Goal: Find specific page/section: Find specific page/section

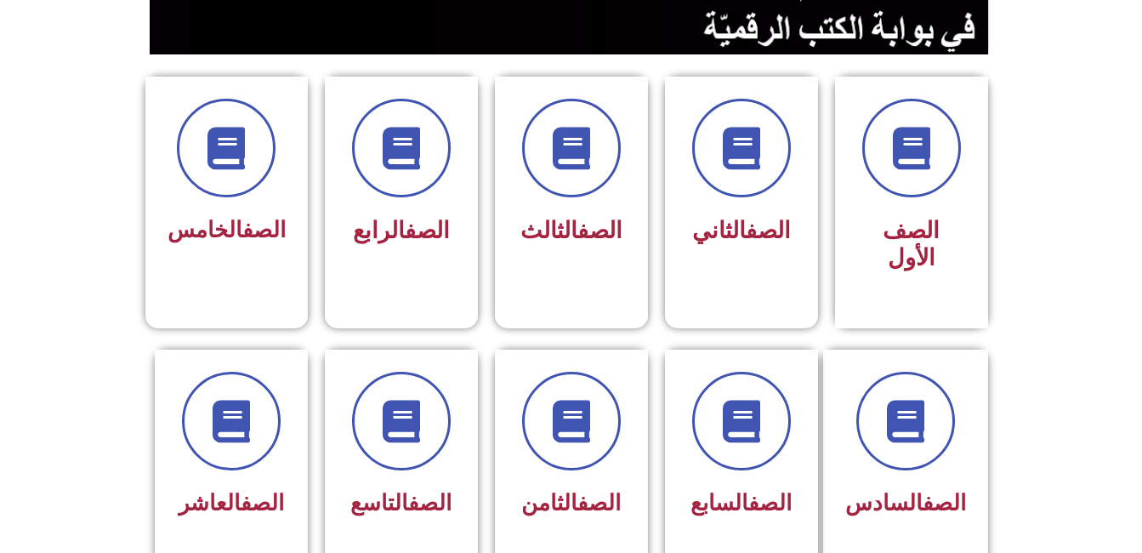
scroll to position [407, 0]
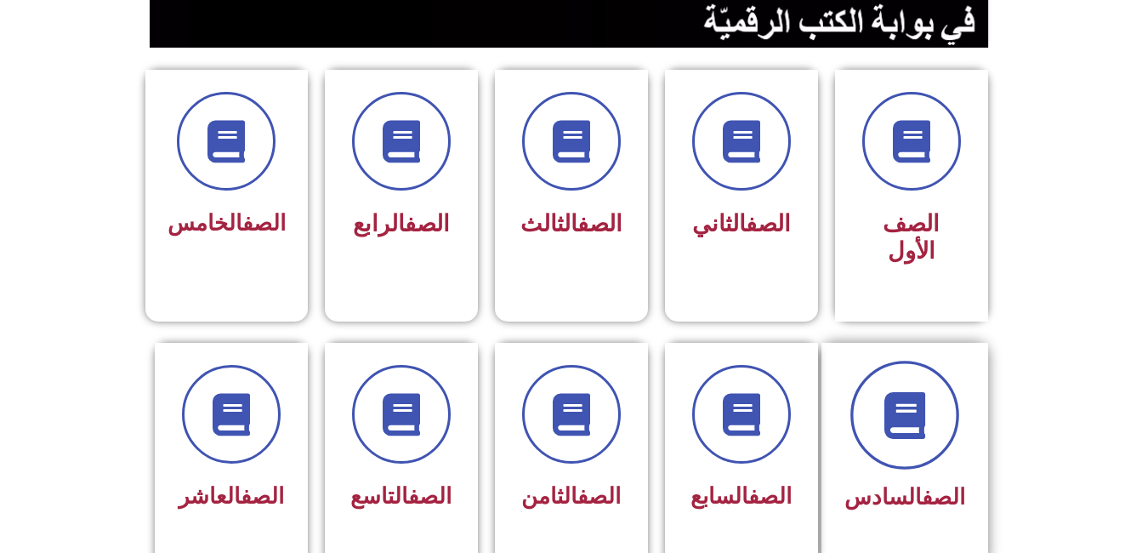
click at [891, 393] on icon at bounding box center [904, 414] width 47 height 47
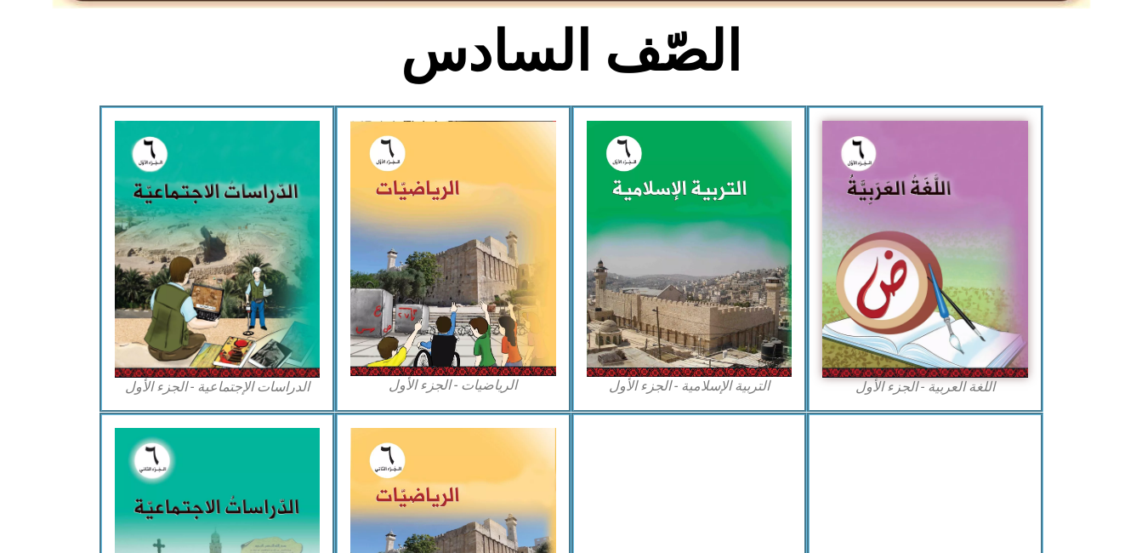
scroll to position [449, 0]
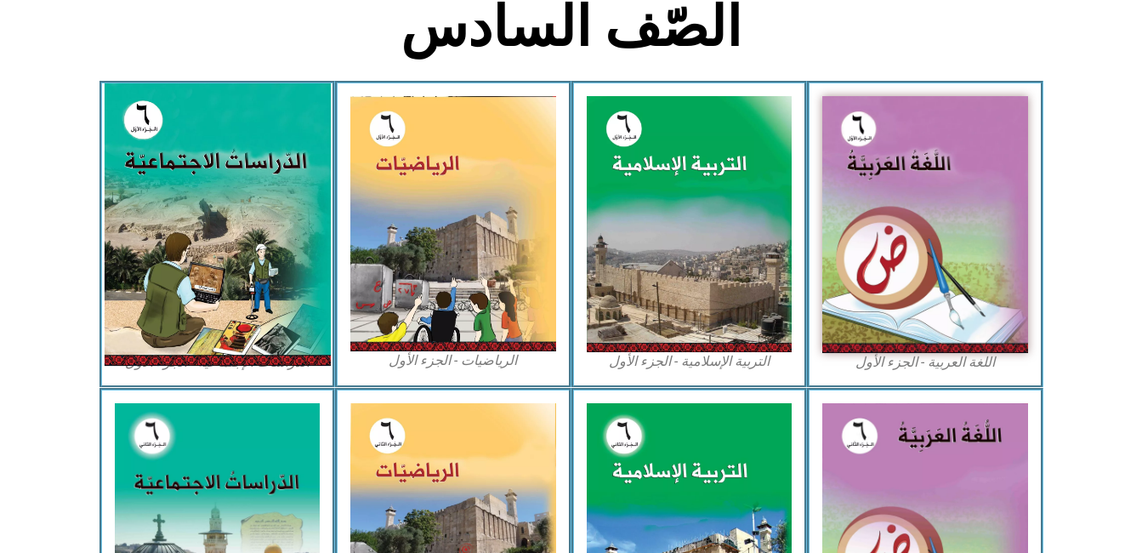
click at [240, 207] on img at bounding box center [217, 224] width 226 height 282
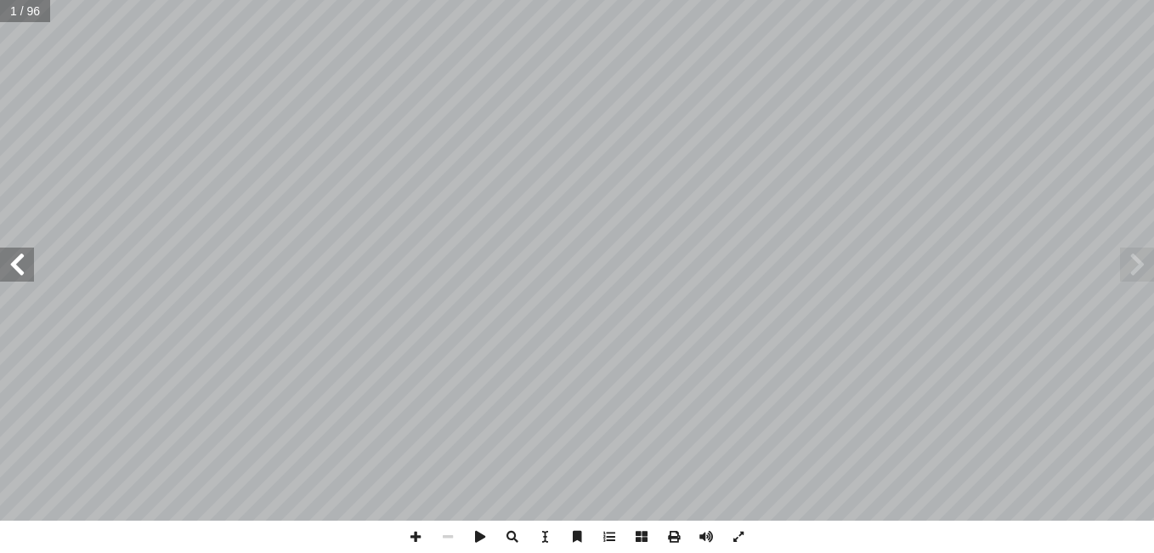
click at [19, 255] on span at bounding box center [17, 264] width 34 height 34
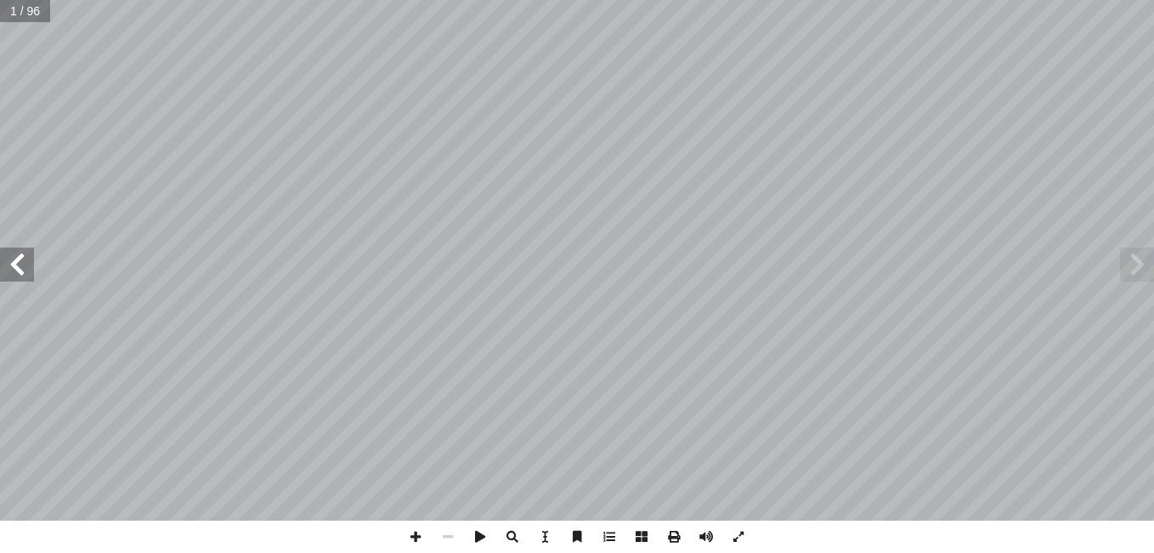
click at [19, 255] on span at bounding box center [17, 264] width 34 height 34
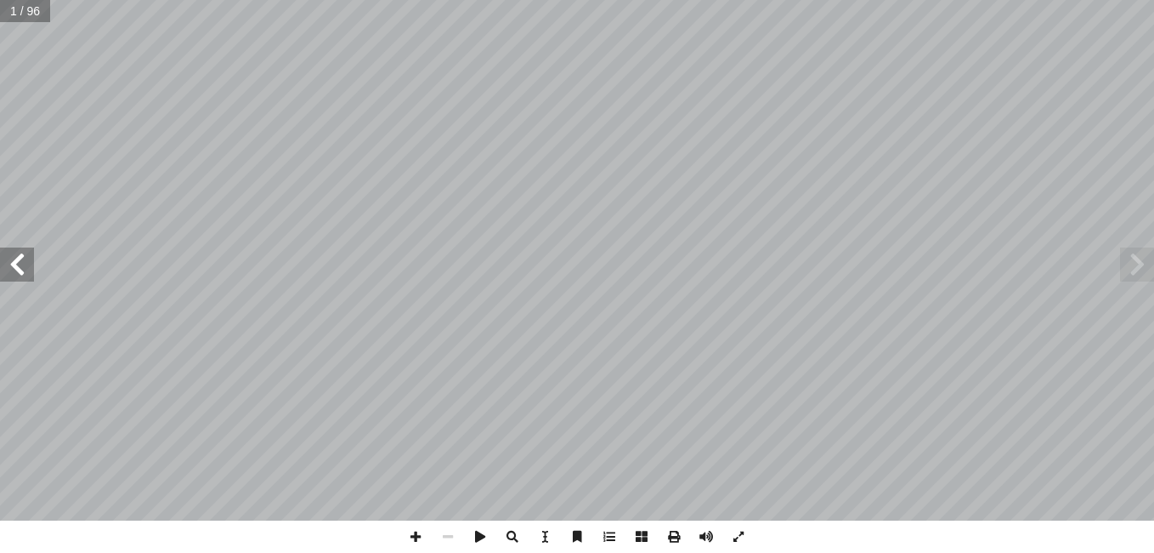
click at [19, 255] on span at bounding box center [17, 264] width 34 height 34
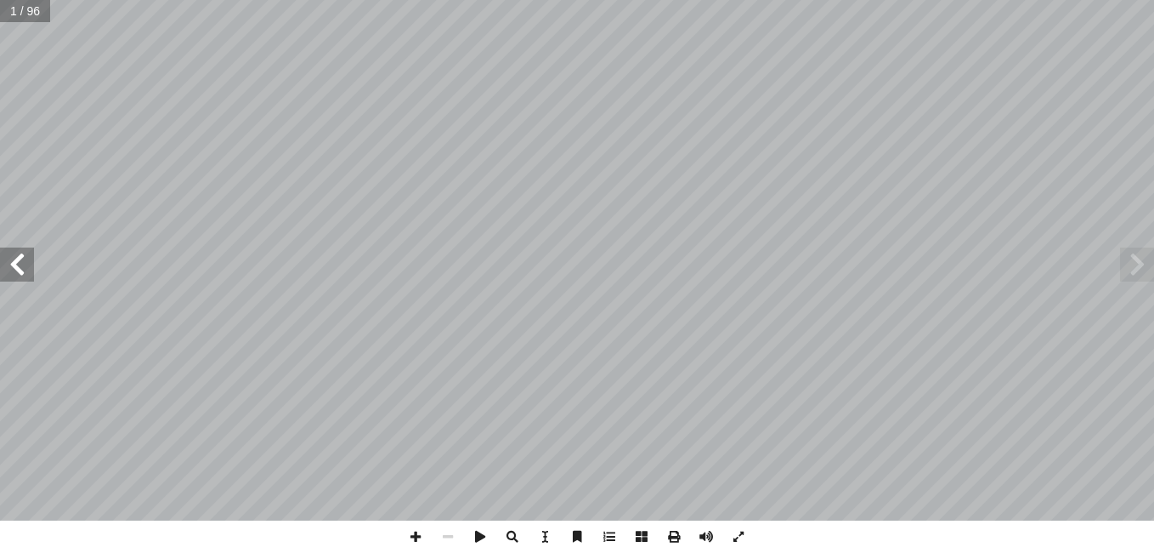
click at [19, 255] on span at bounding box center [17, 264] width 34 height 34
click at [19, 256] on span at bounding box center [17, 264] width 34 height 34
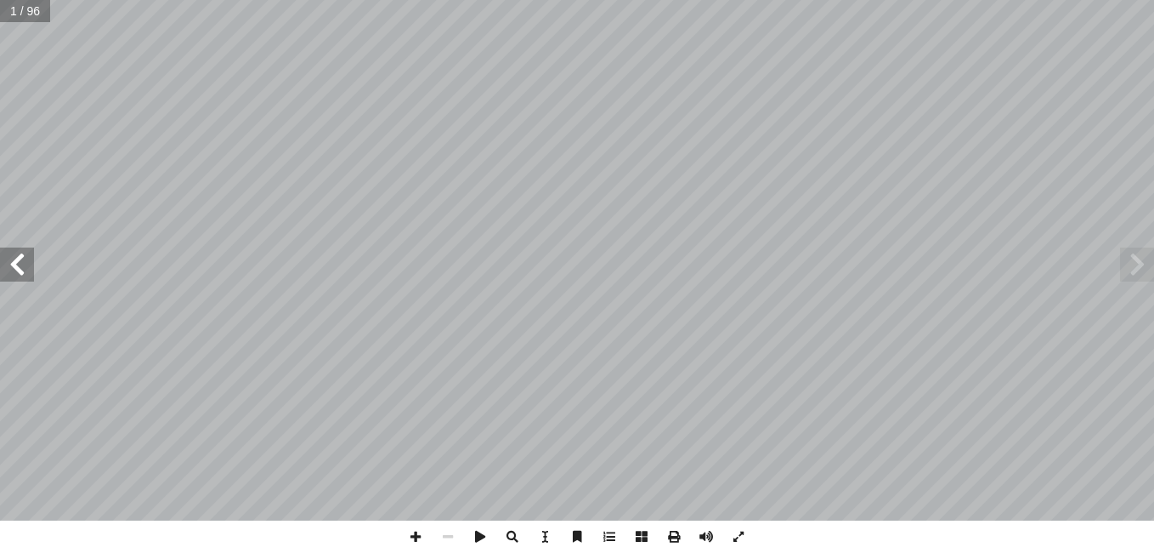
click at [19, 256] on span at bounding box center [17, 264] width 34 height 34
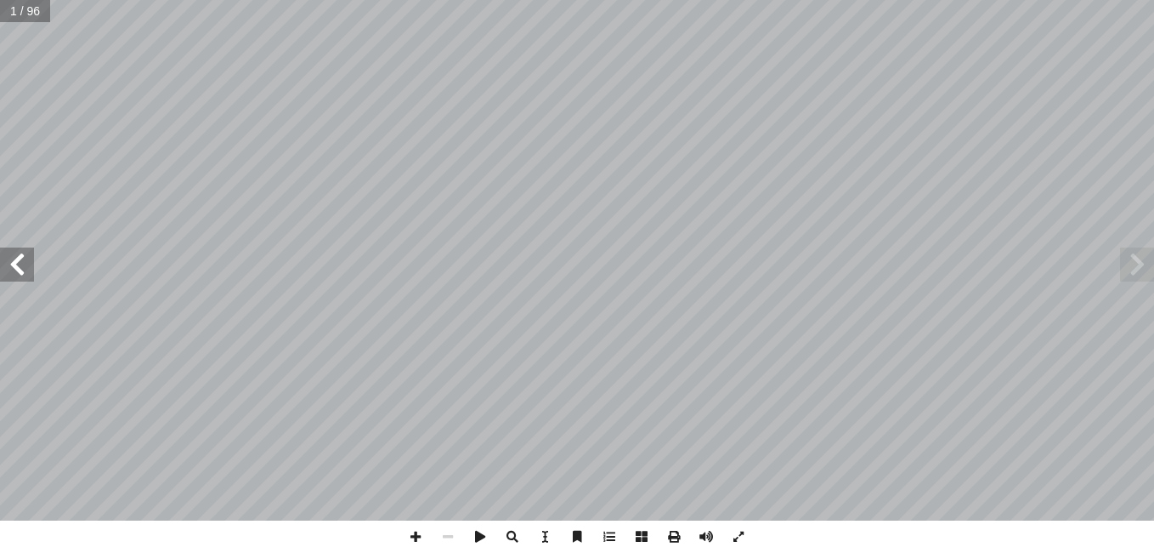
click at [19, 256] on span at bounding box center [17, 264] width 34 height 34
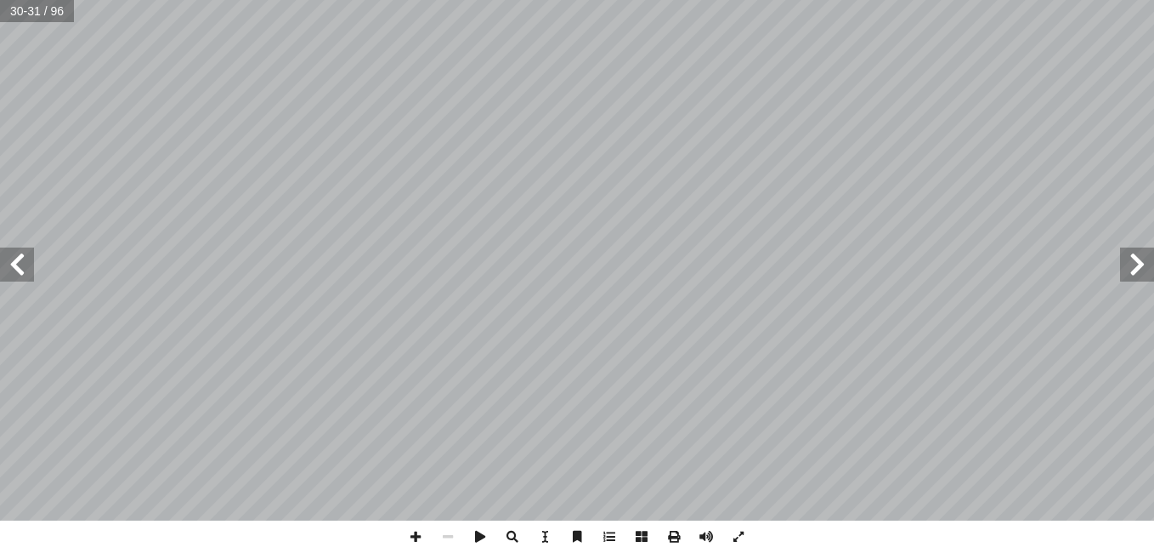
drag, startPoint x: 0, startPoint y: 275, endPoint x: 8, endPoint y: 255, distance: 21.8
click at [8, 255] on span at bounding box center [17, 264] width 34 height 34
click at [409, 537] on span at bounding box center [416, 536] width 32 height 32
drag, startPoint x: 409, startPoint y: 537, endPoint x: 448, endPoint y: 537, distance: 39.1
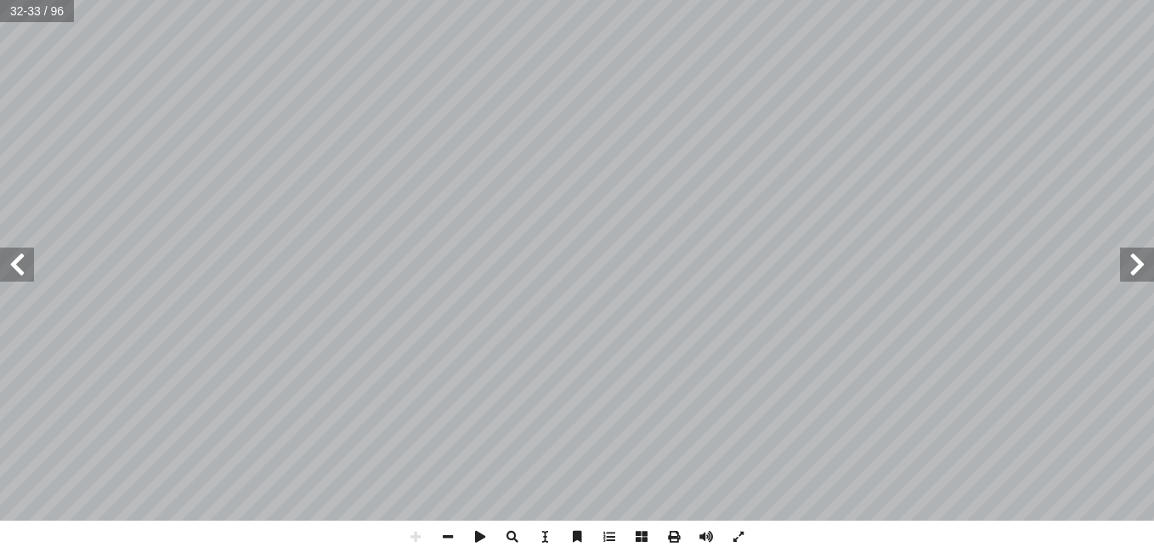
click at [448, 537] on span at bounding box center [448, 536] width 32 height 32
click at [14, 265] on span at bounding box center [17, 264] width 34 height 34
click at [1128, 276] on span at bounding box center [1137, 264] width 34 height 34
click at [445, 543] on span at bounding box center [448, 536] width 32 height 32
click at [1139, 264] on span at bounding box center [1137, 264] width 34 height 34
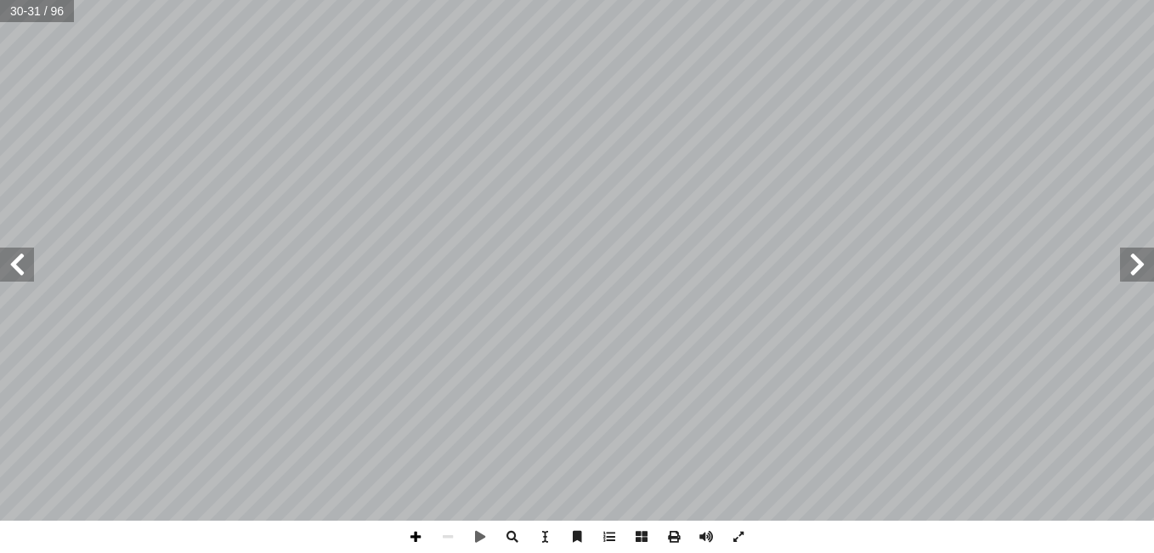
click at [412, 533] on span at bounding box center [416, 536] width 32 height 32
click at [12, 275] on span at bounding box center [17, 264] width 34 height 34
